Goal: Task Accomplishment & Management: Use online tool/utility

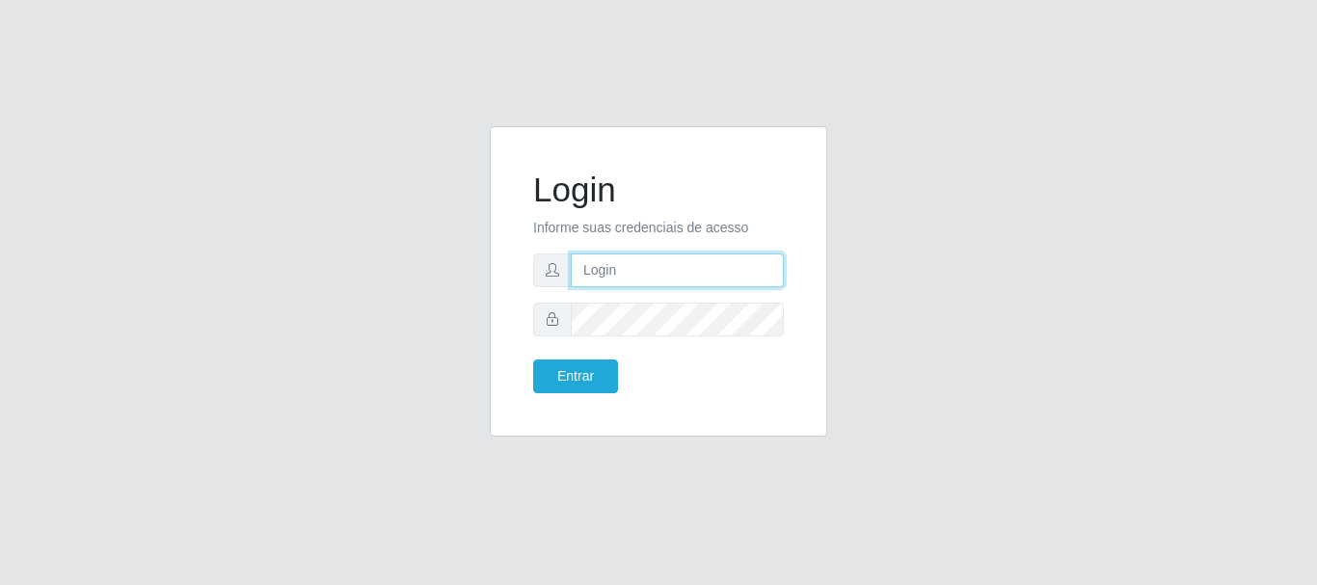
click at [703, 281] on input "text" at bounding box center [677, 271] width 213 height 34
type input "[EMAIL_ADDRESS][DOMAIN_NAME]"
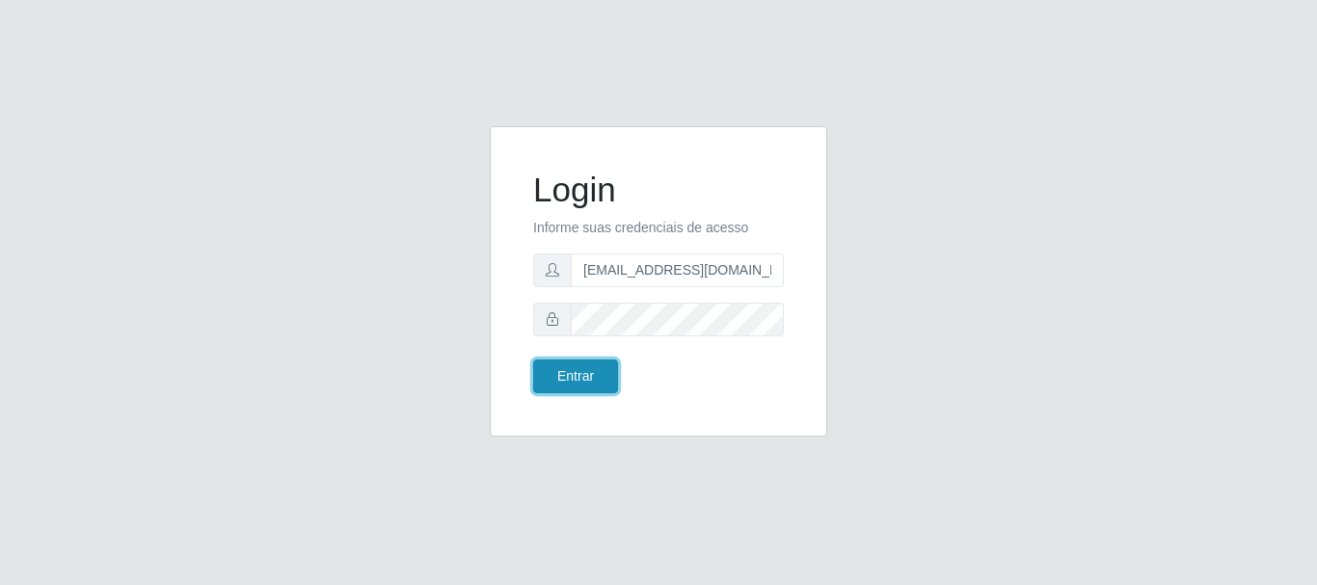
click at [583, 374] on button "Entrar" at bounding box center [575, 377] width 85 height 34
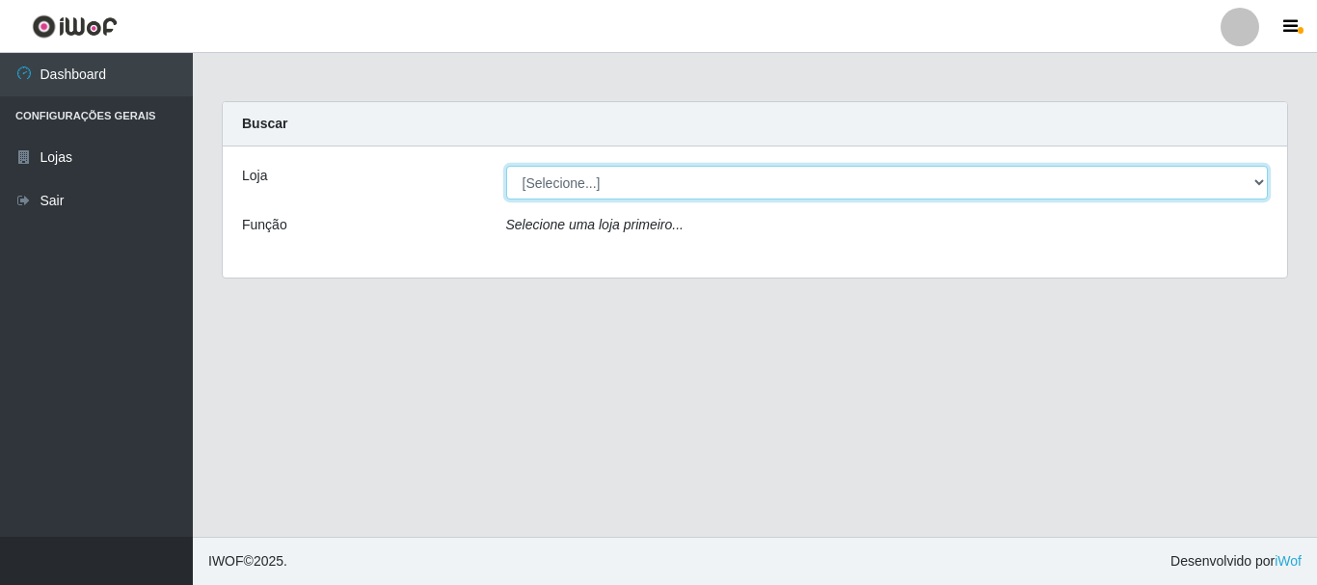
click at [1257, 182] on select "[Selecione...] SuperFácil Atacado - Rodoviária" at bounding box center [887, 183] width 763 height 34
select select "400"
click at [506, 166] on select "[Selecione...] SuperFácil Atacado - Rodoviária" at bounding box center [887, 183] width 763 height 34
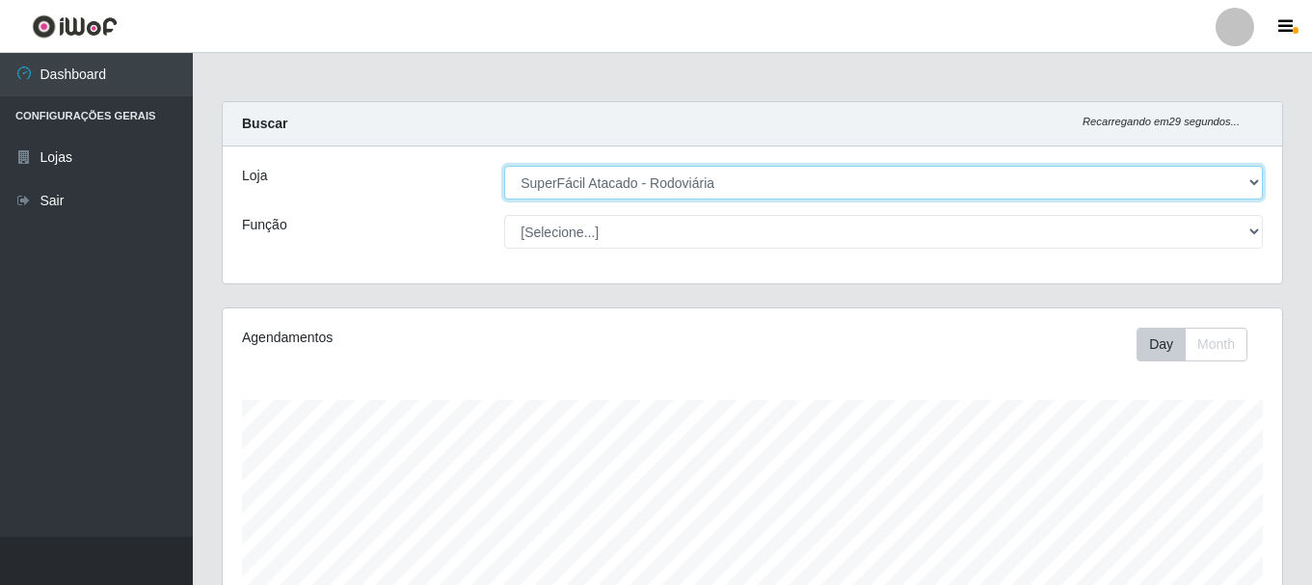
scroll to position [400, 1059]
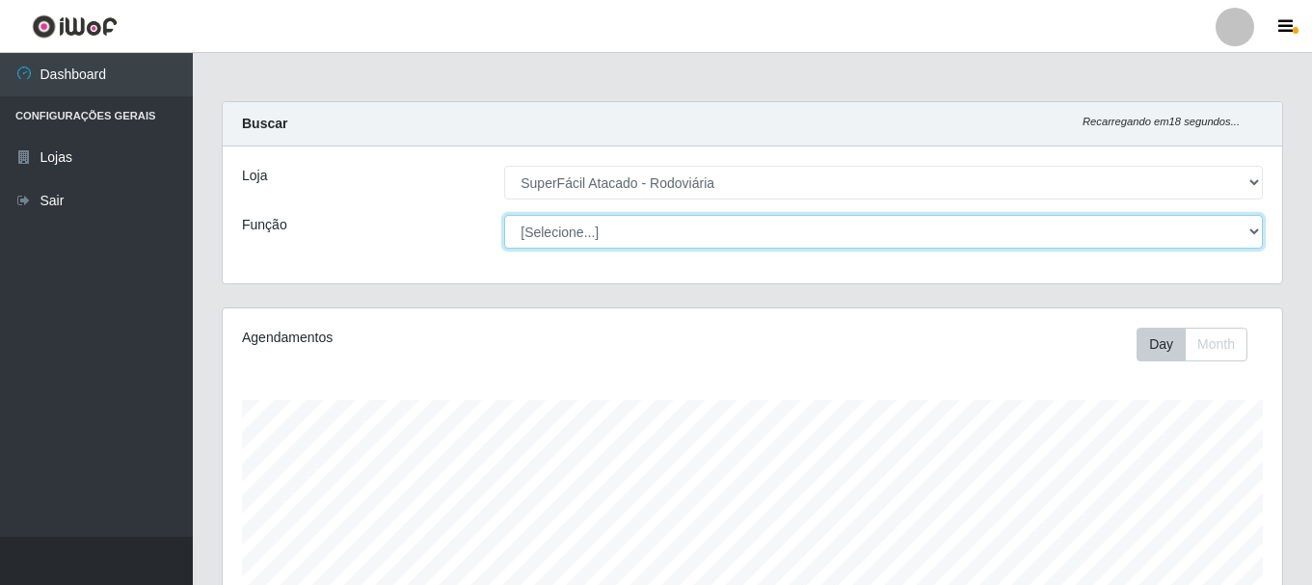
click at [1253, 228] on select "[Selecione...] Balconista de Padaria Balconista de Padaria + Balconista de Pada…" at bounding box center [883, 232] width 759 height 34
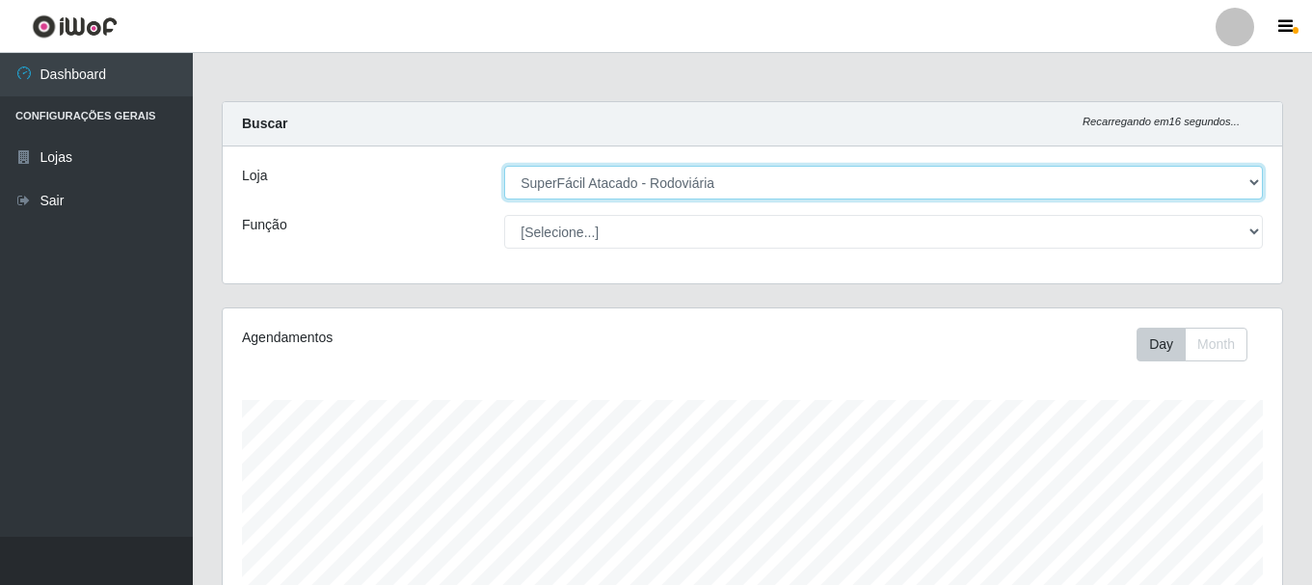
click at [1191, 188] on select "[Selecione...] SuperFácil Atacado - Rodoviária" at bounding box center [883, 183] width 759 height 34
click at [1257, 180] on select "[Selecione...] SuperFácil Atacado - Rodoviária" at bounding box center [883, 183] width 759 height 34
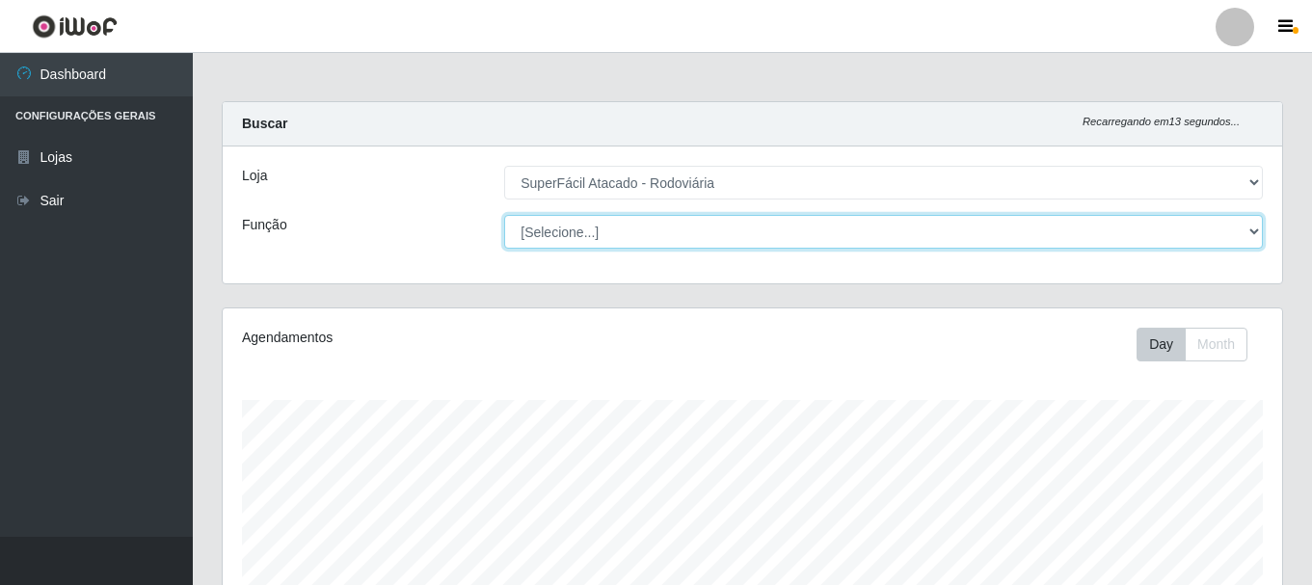
click at [1252, 236] on select "[Selecione...] Balconista de Padaria Balconista de Padaria + Balconista de Pada…" at bounding box center [883, 232] width 759 height 34
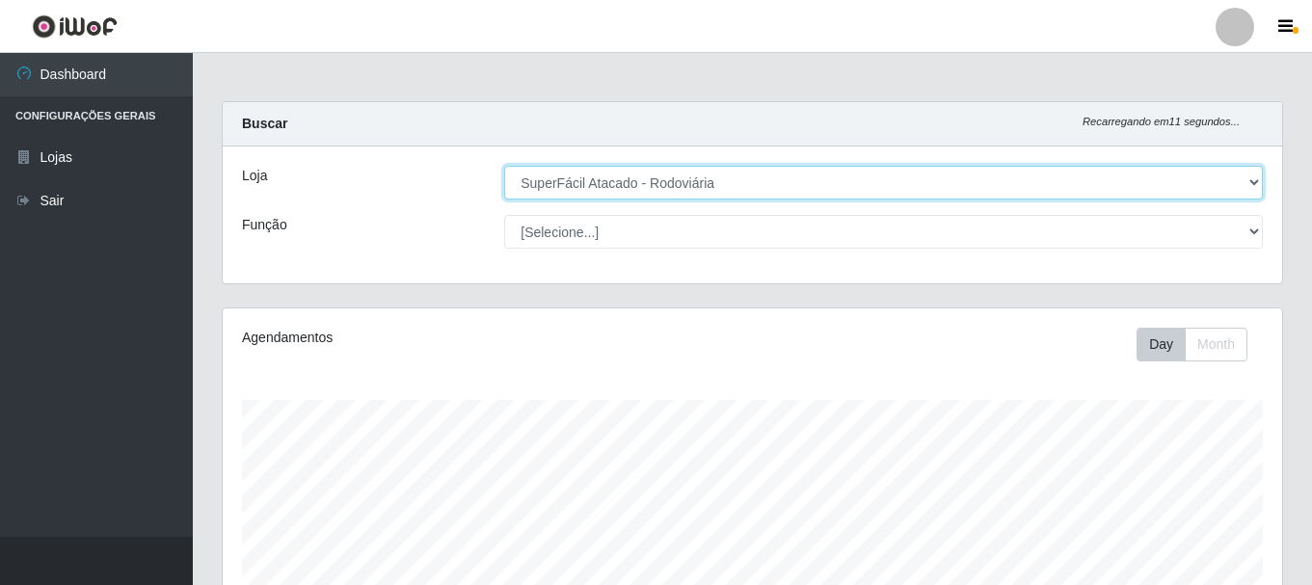
click at [935, 181] on select "[Selecione...] SuperFácil Atacado - Rodoviária" at bounding box center [883, 183] width 759 height 34
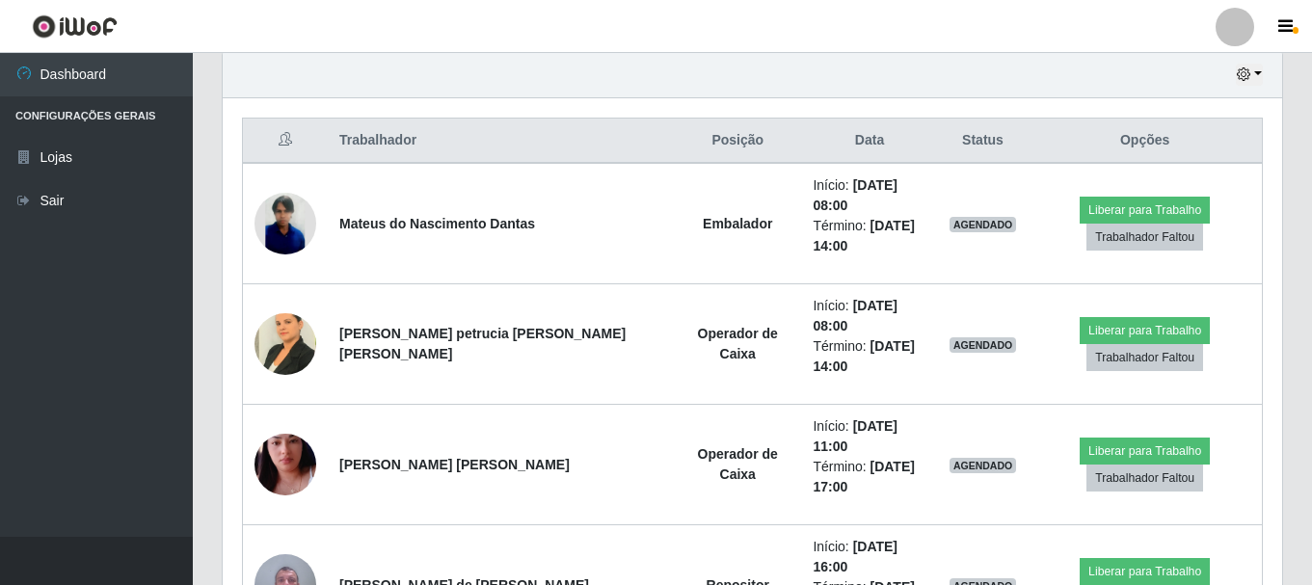
scroll to position [651, 0]
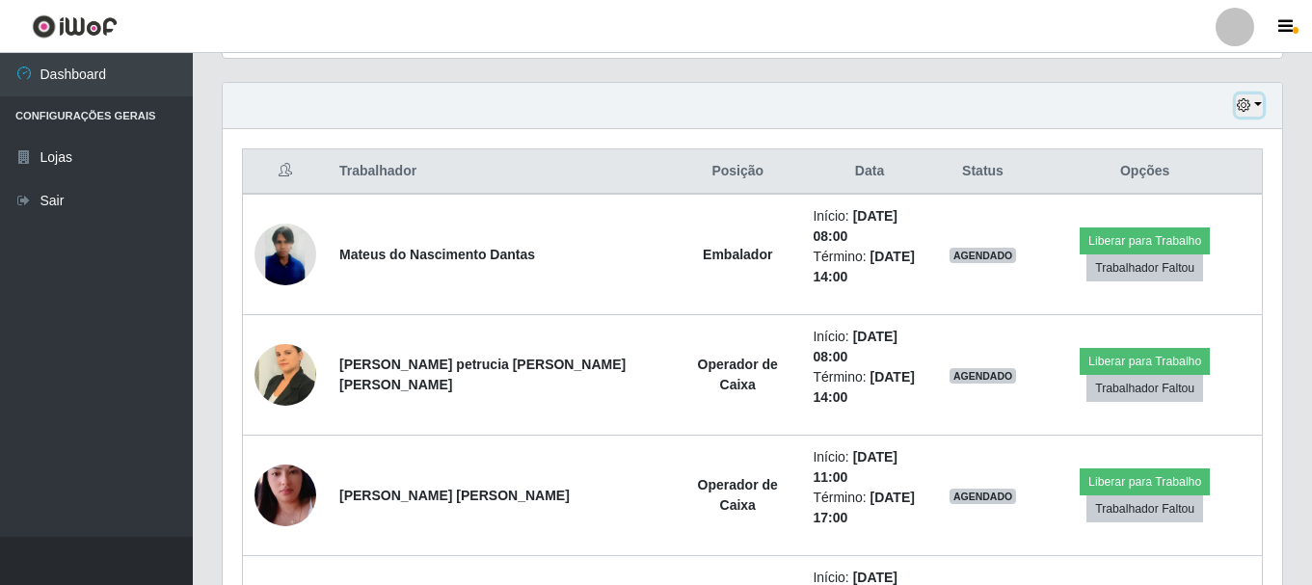
click at [1255, 103] on button "button" at bounding box center [1249, 105] width 27 height 22
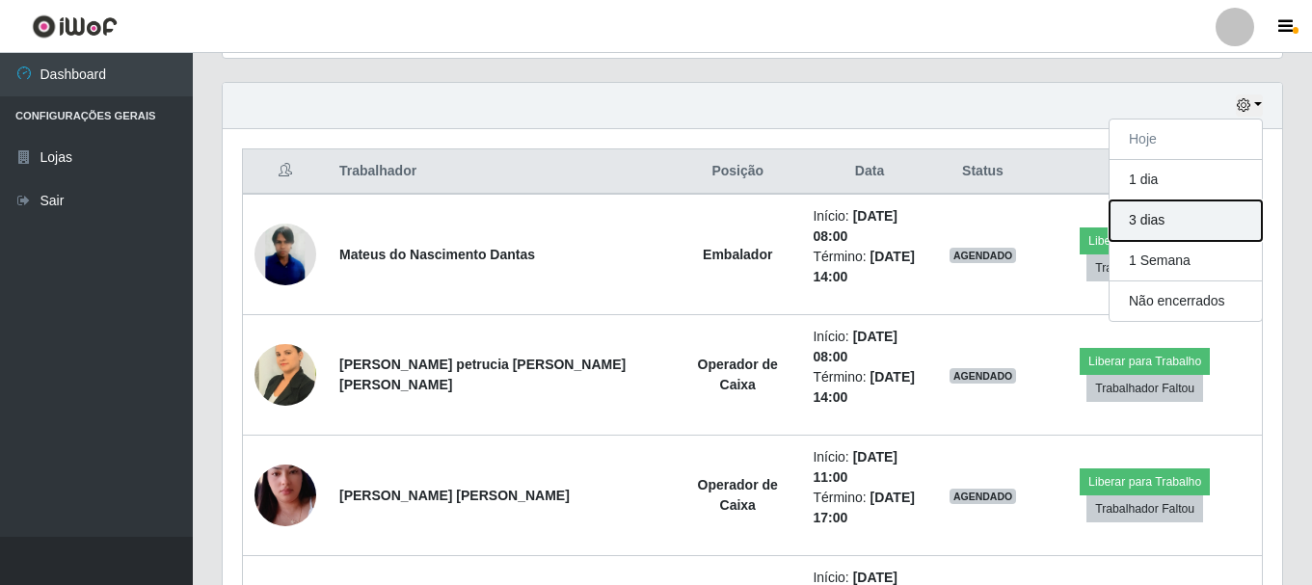
click at [1207, 216] on button "3 dias" at bounding box center [1186, 221] width 152 height 40
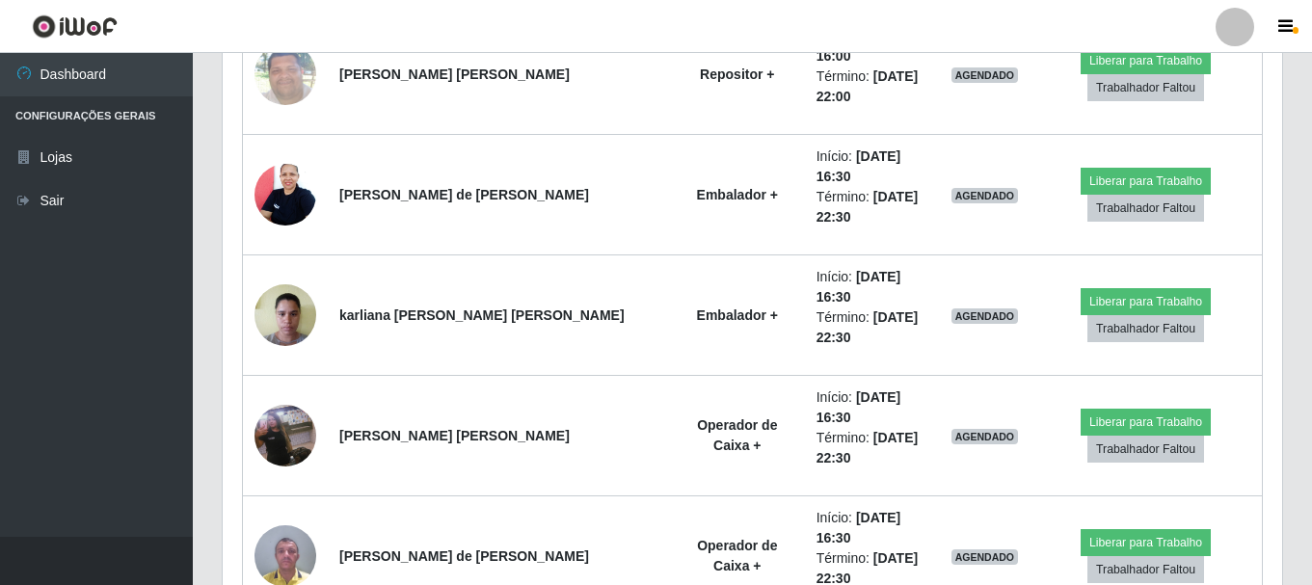
scroll to position [3154, 0]
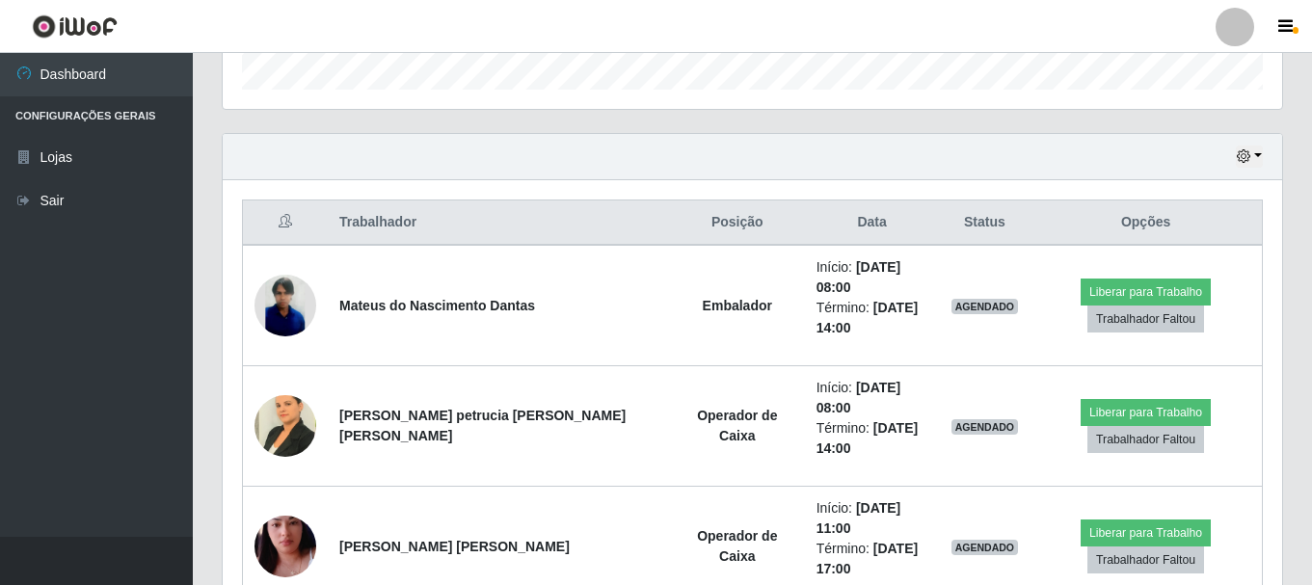
scroll to position [551, 0]
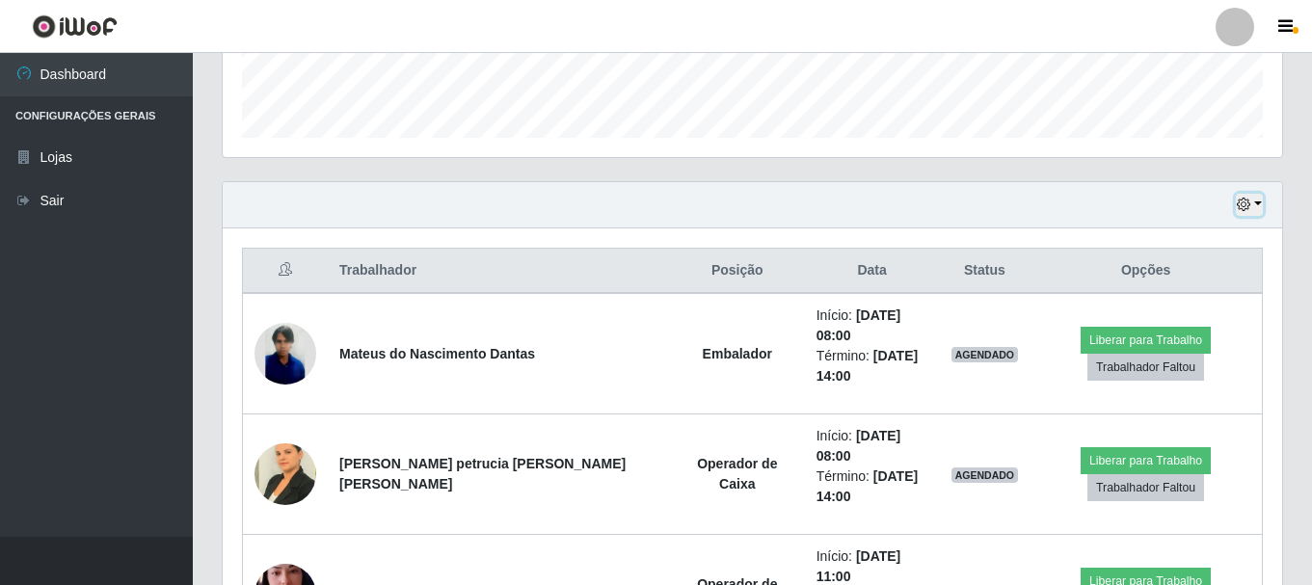
click at [1256, 203] on button "button" at bounding box center [1249, 205] width 27 height 22
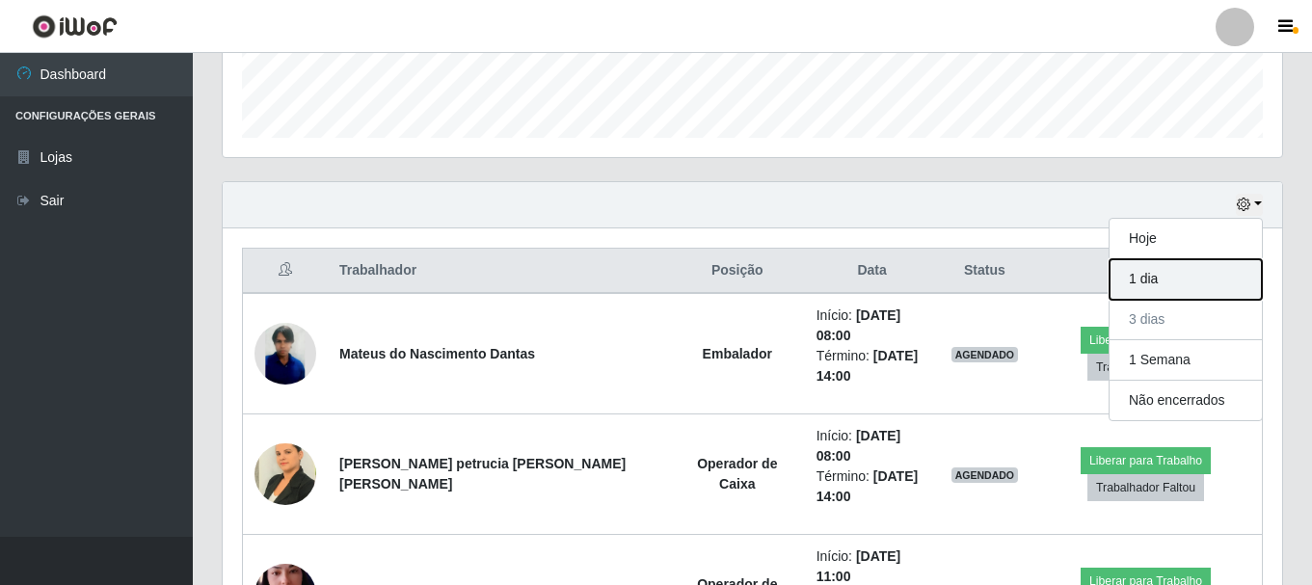
click at [1201, 271] on button "1 dia" at bounding box center [1186, 279] width 152 height 40
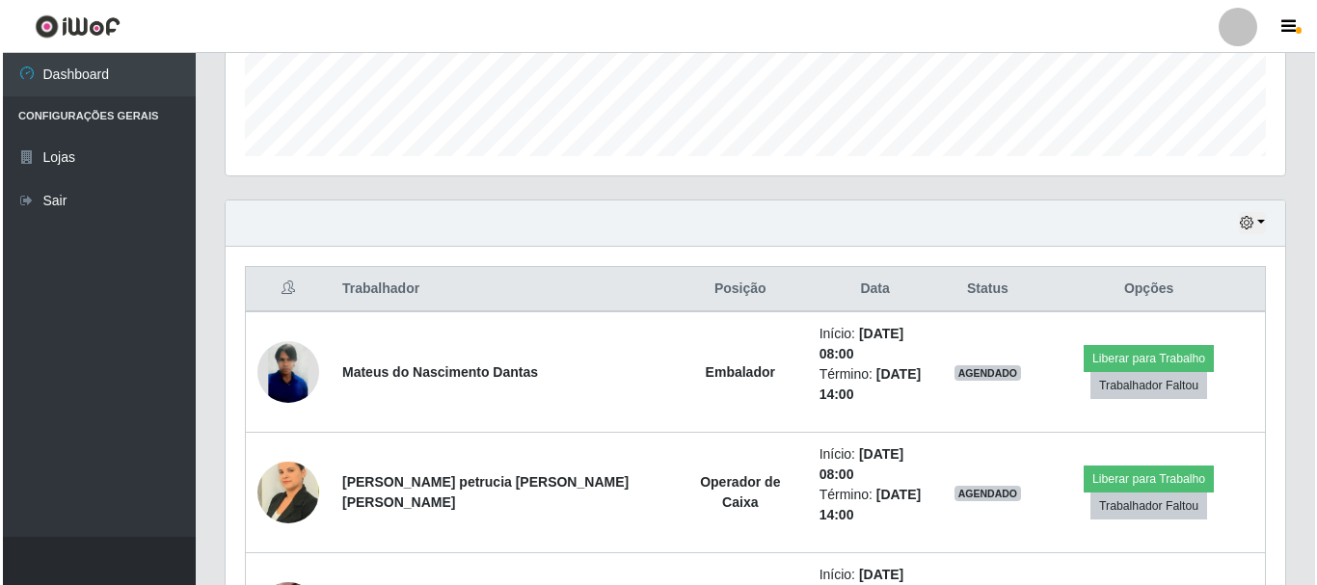
scroll to position [744, 0]
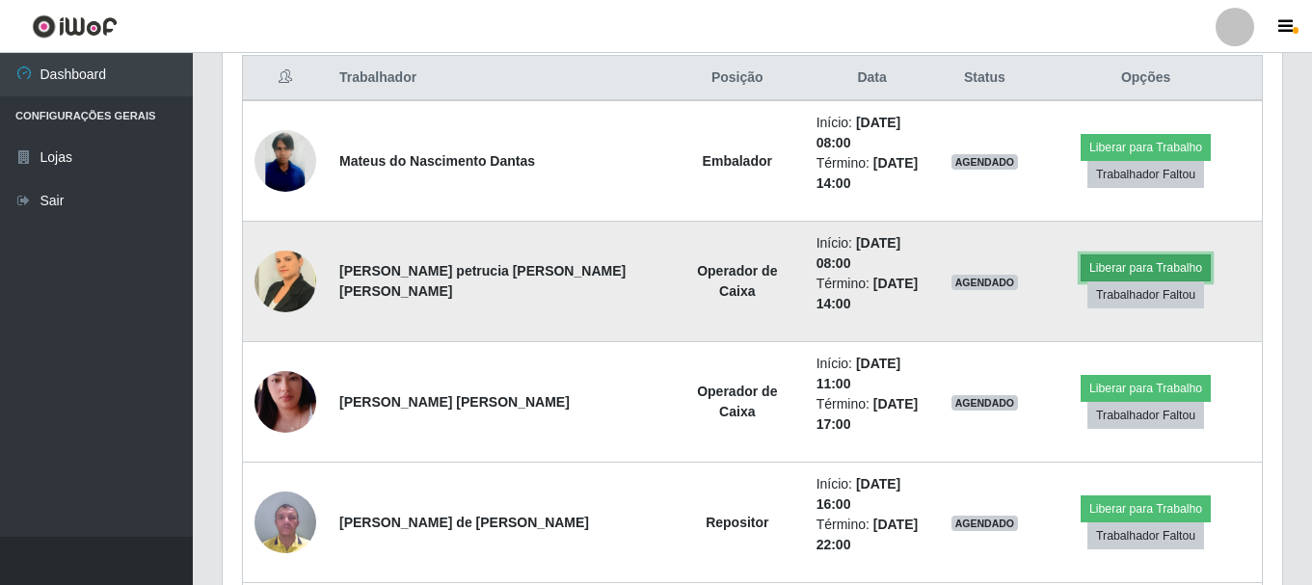
click at [1089, 254] on button "Liberar para Trabalho" at bounding box center [1146, 267] width 130 height 27
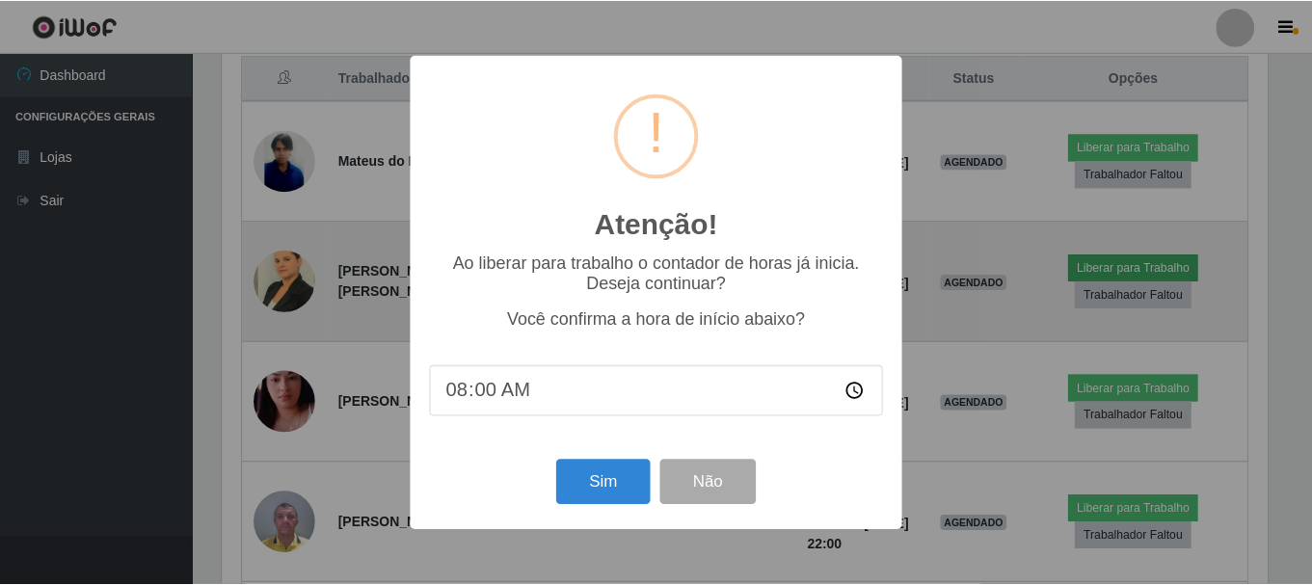
scroll to position [400, 1050]
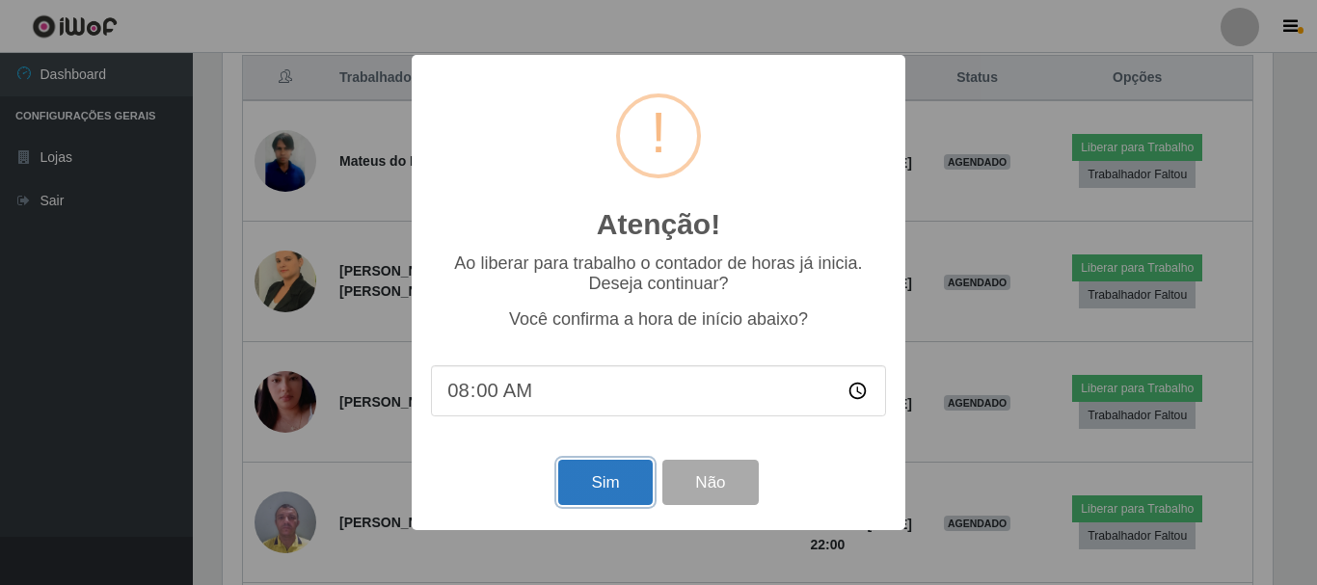
click at [604, 469] on button "Sim" at bounding box center [605, 482] width 94 height 45
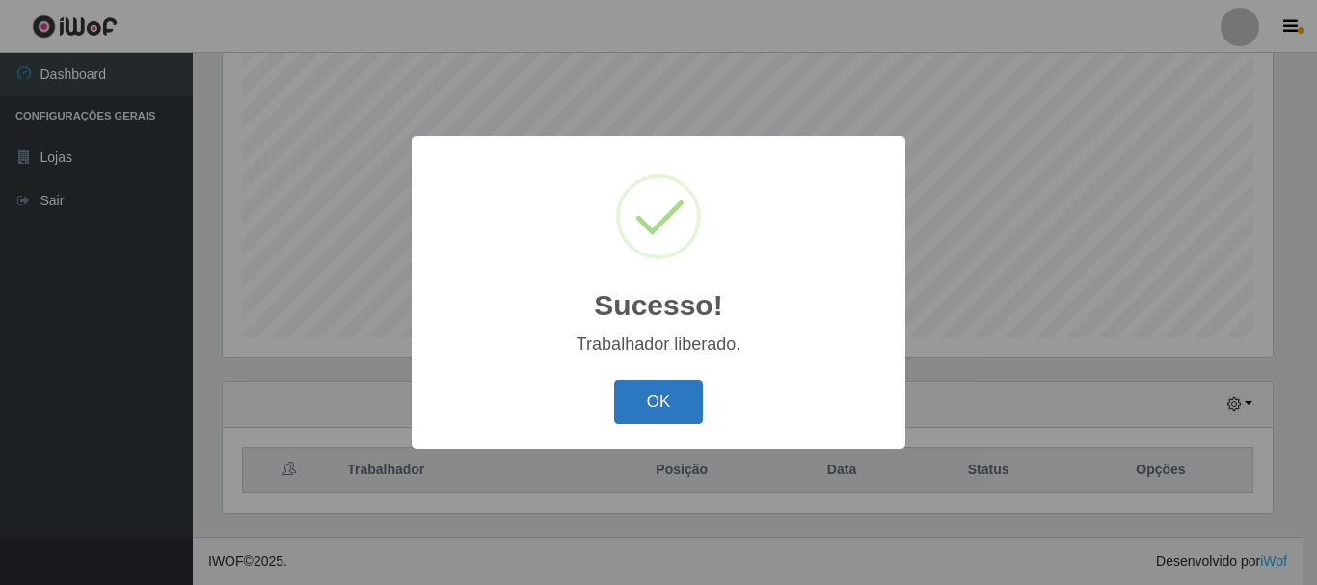
click at [684, 415] on button "OK" at bounding box center [659, 402] width 90 height 45
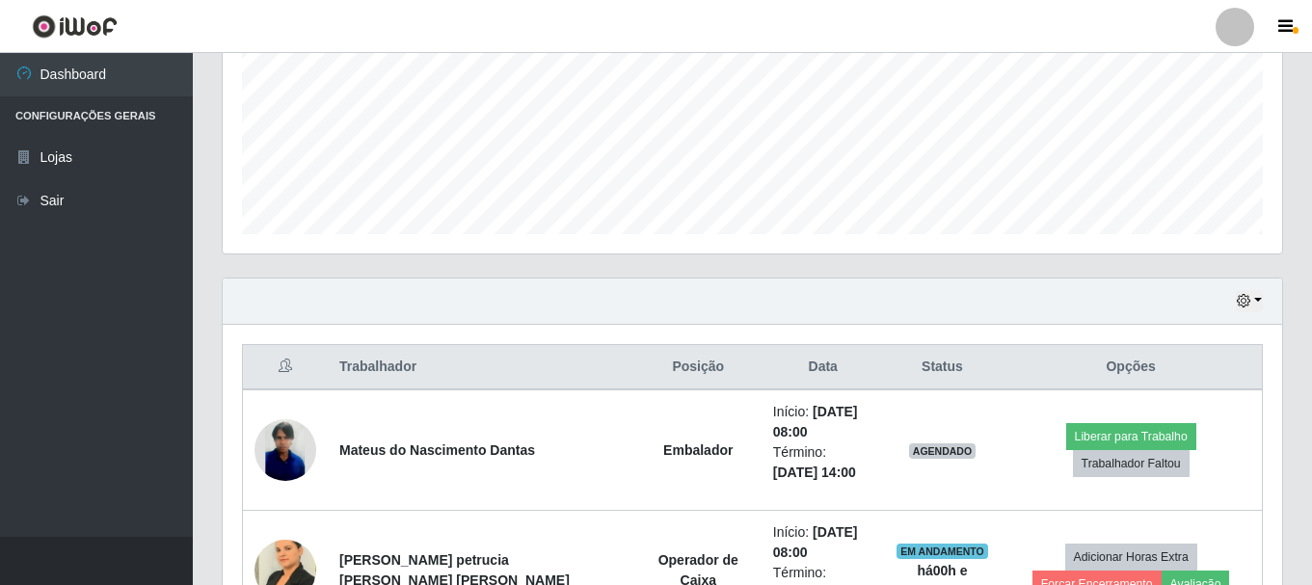
scroll to position [641, 0]
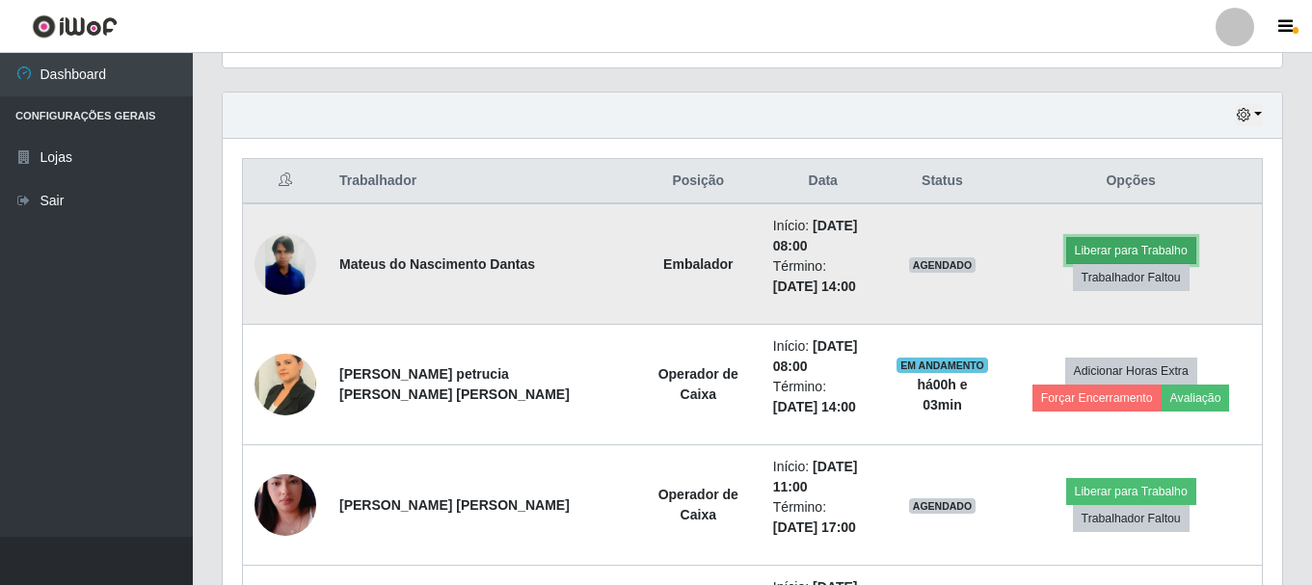
click at [1067, 255] on button "Liberar para Trabalho" at bounding box center [1131, 250] width 130 height 27
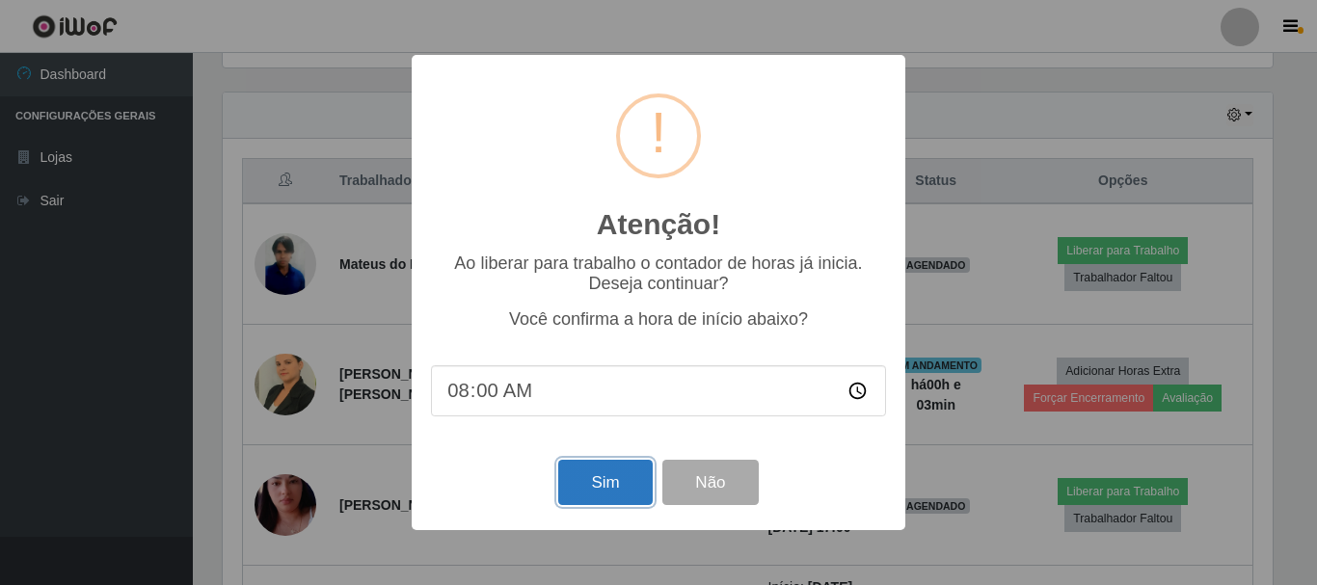
click at [630, 489] on button "Sim" at bounding box center [605, 482] width 94 height 45
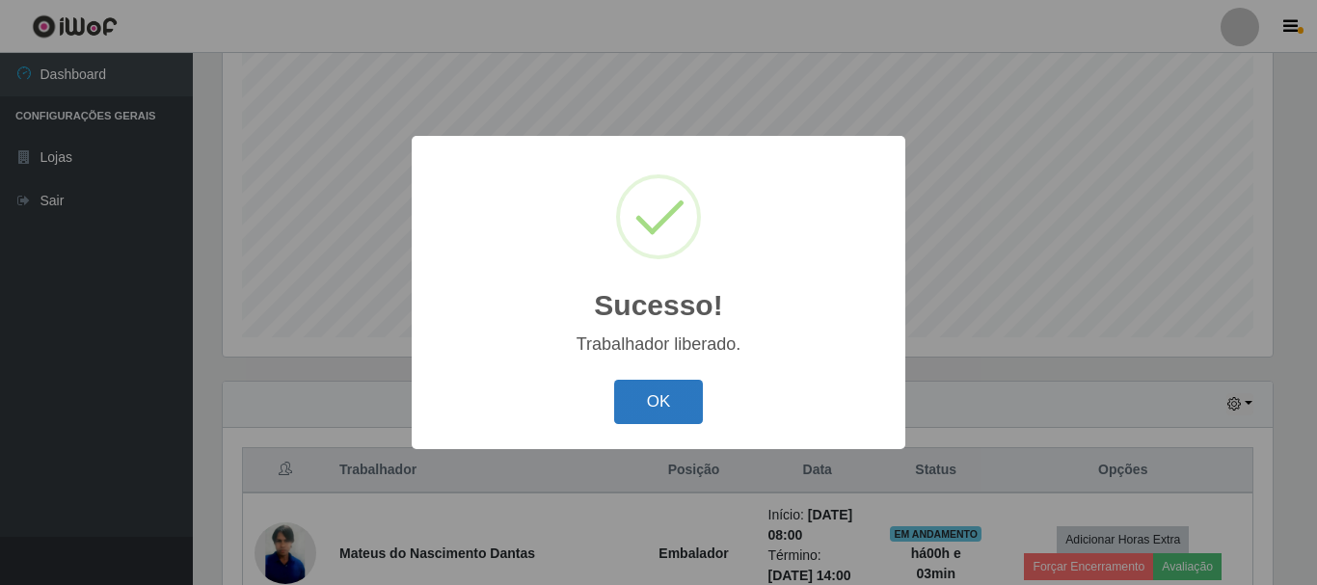
click at [675, 413] on button "OK" at bounding box center [659, 402] width 90 height 45
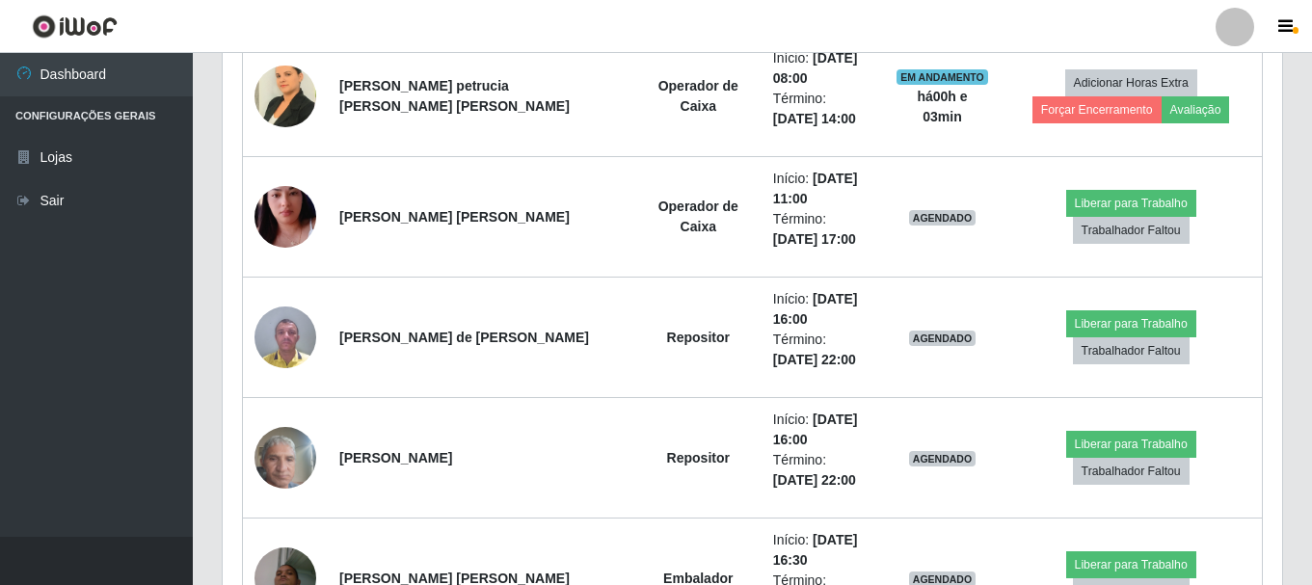
scroll to position [930, 0]
